Goal: Navigation & Orientation: Find specific page/section

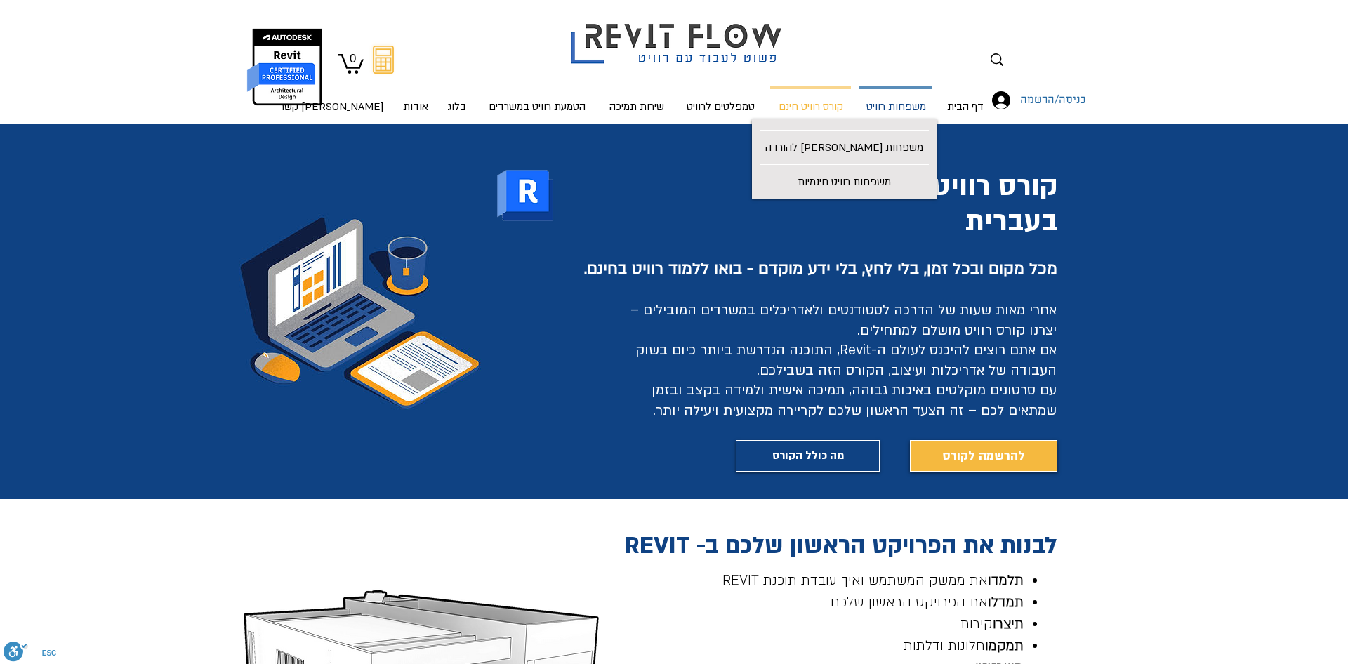
click at [881, 109] on p "משפחות רוויט" at bounding box center [896, 107] width 71 height 37
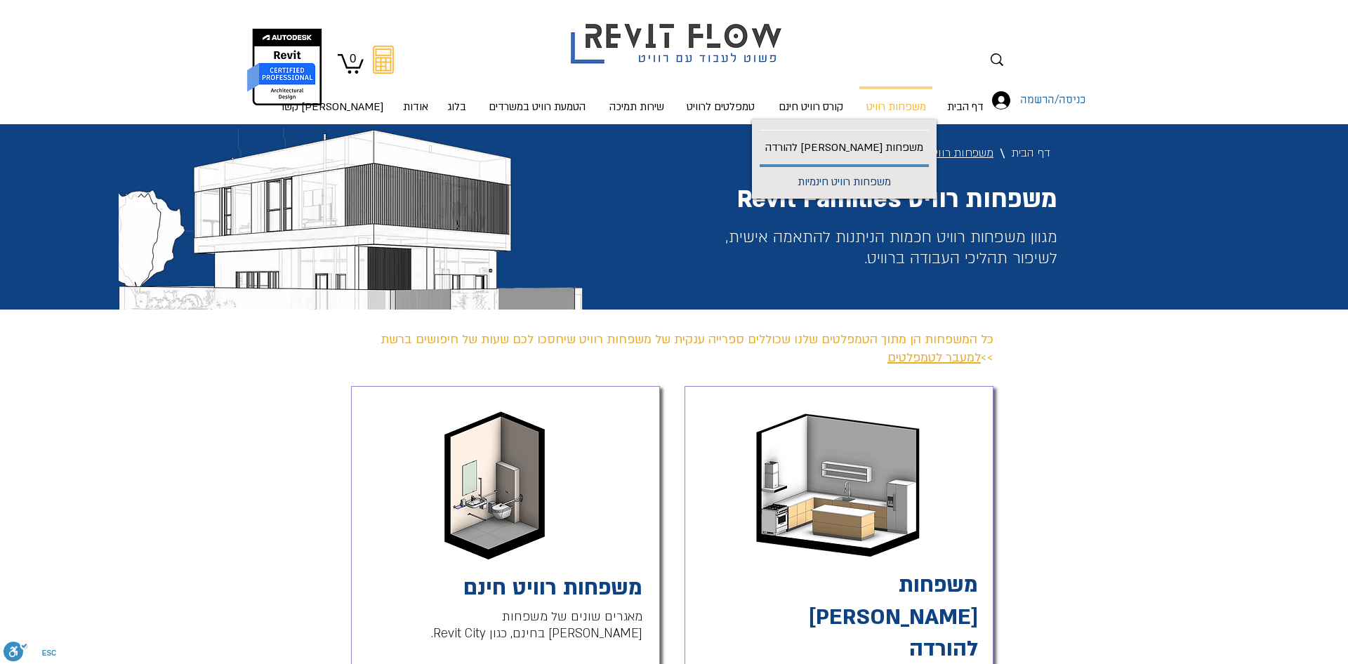
click at [875, 179] on p "משפחות רוויט חינמיות" at bounding box center [844, 183] width 105 height 32
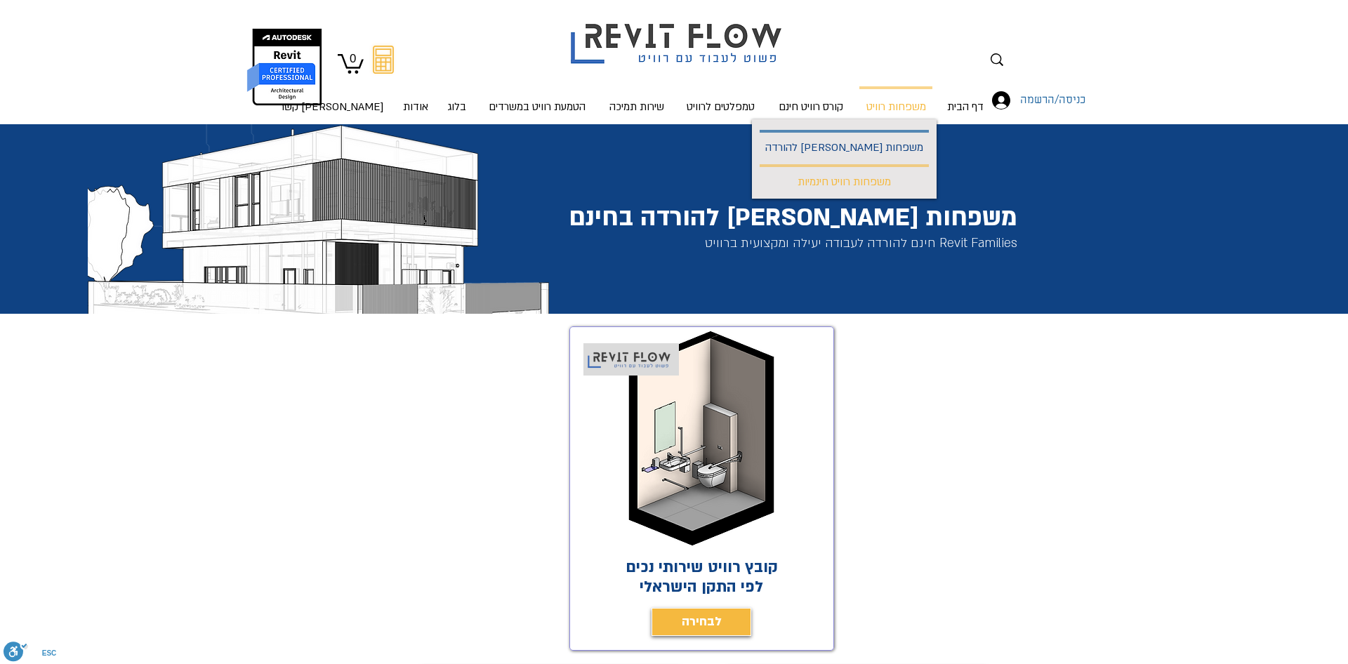
click at [870, 147] on p "משפחות [PERSON_NAME] להורדה" at bounding box center [844, 149] width 169 height 32
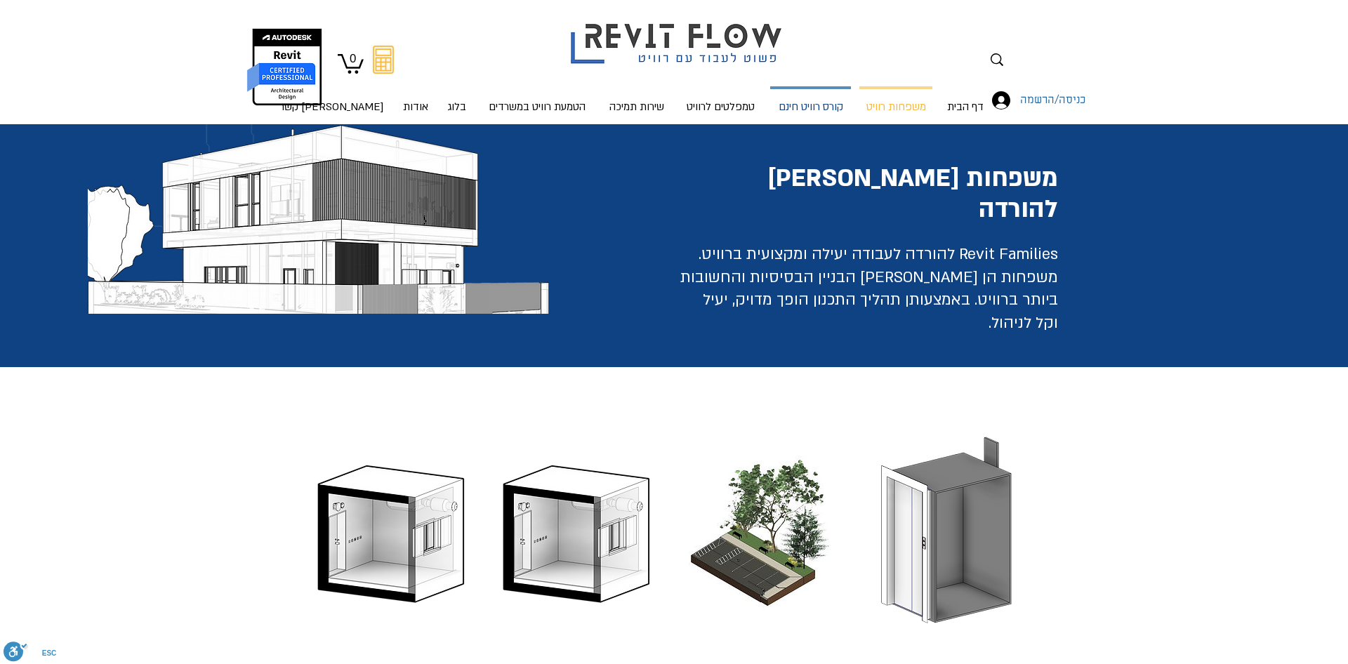
click at [800, 110] on p "קורס רוויט חינם" at bounding box center [811, 107] width 76 height 37
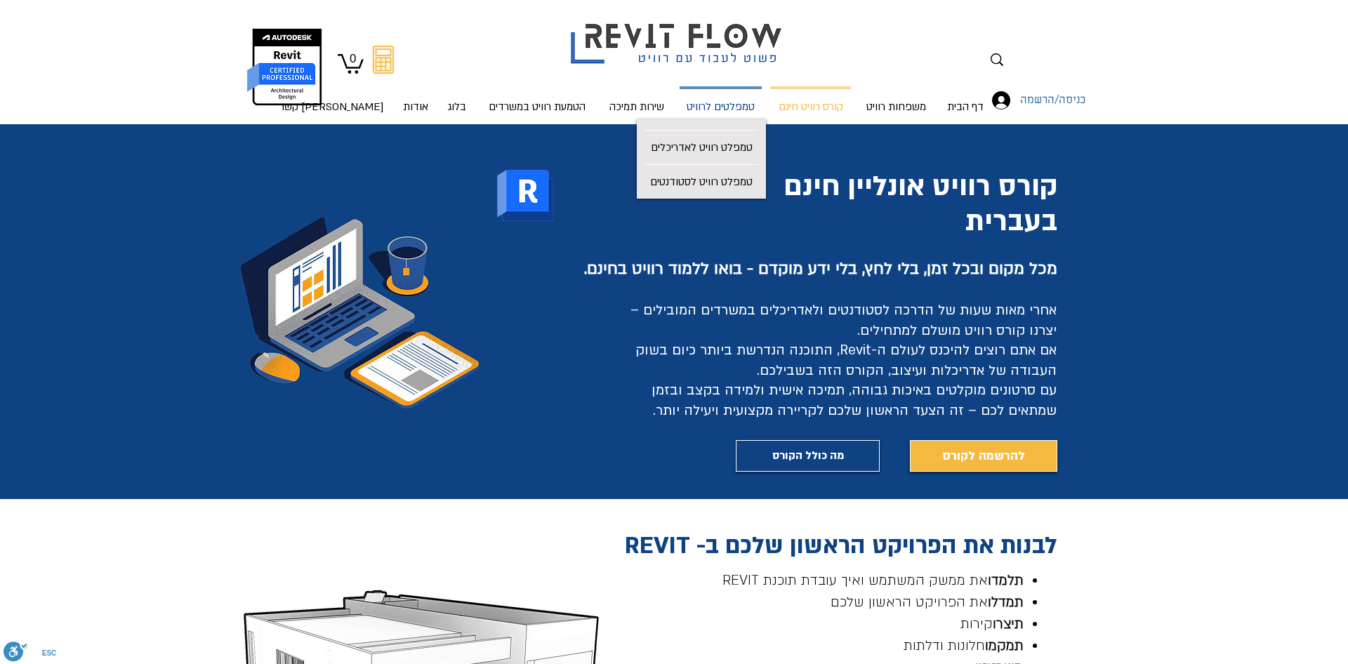
click at [713, 102] on p "טמפלטים לרוויט" at bounding box center [720, 107] width 79 height 37
